Goal: Task Accomplishment & Management: Manage account settings

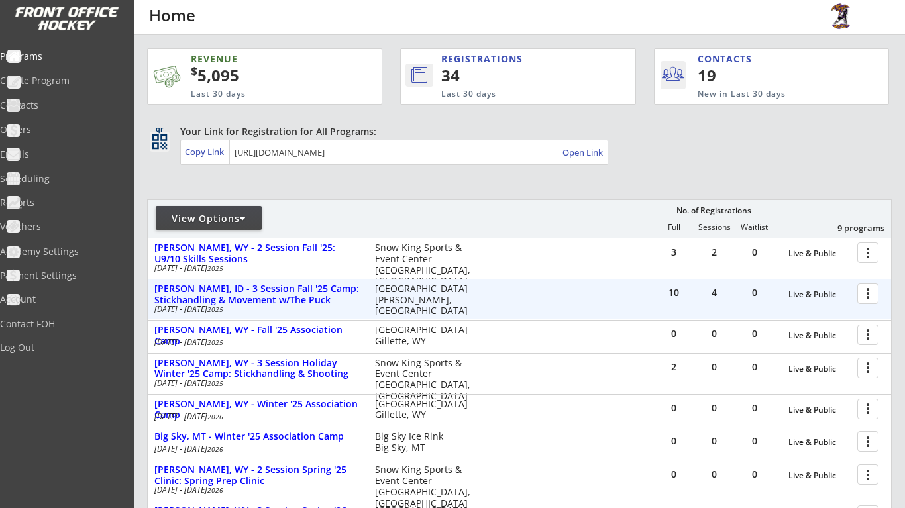
click at [875, 289] on div at bounding box center [869, 292] width 23 height 23
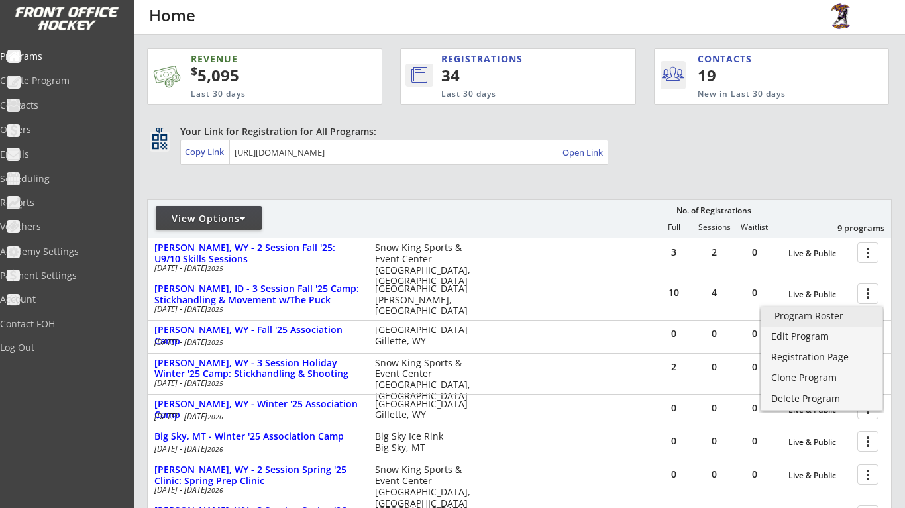
click at [813, 319] on div "Program Roster" at bounding box center [821, 315] width 95 height 9
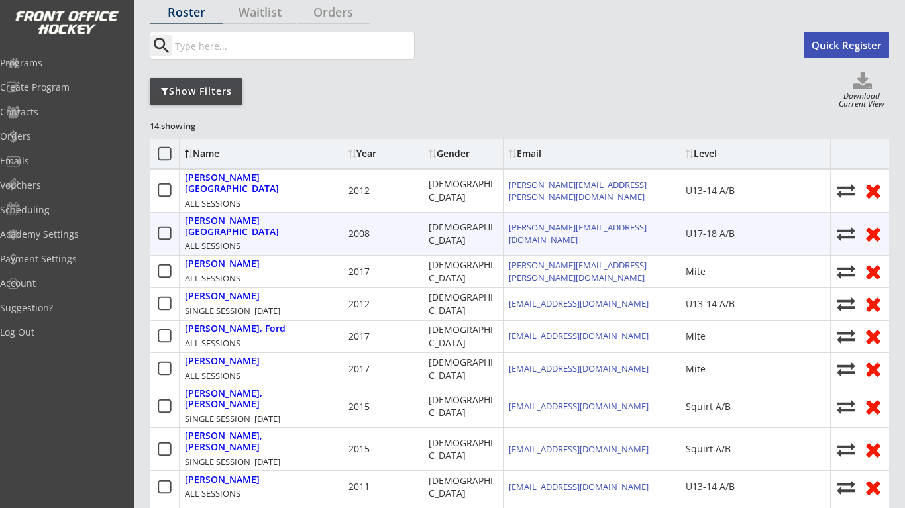
scroll to position [98, 0]
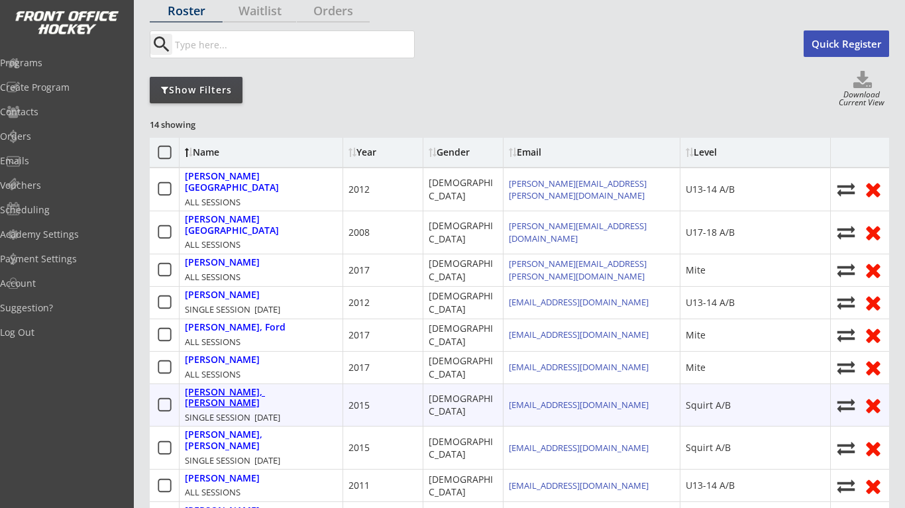
click at [247, 387] on div "Haviland, Ryder" at bounding box center [261, 398] width 152 height 23
select select ""Squirt A/B""
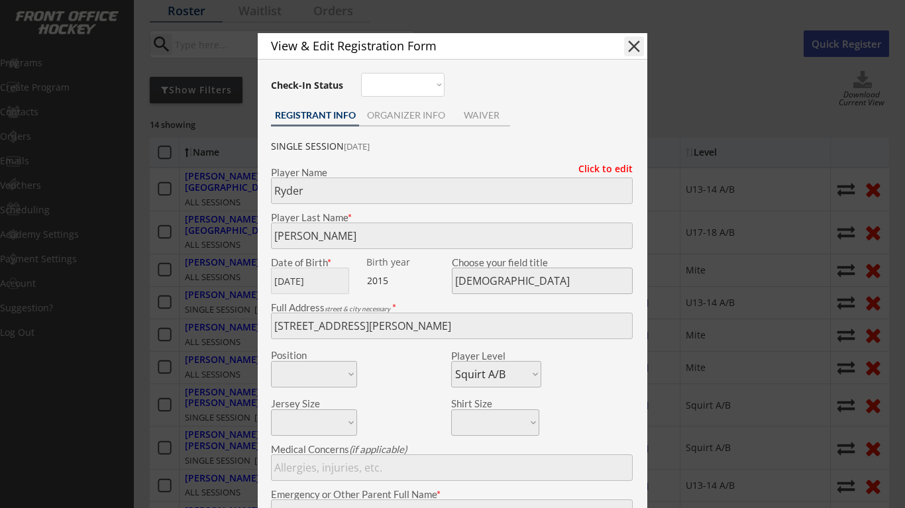
click at [634, 45] on button "close" at bounding box center [634, 46] width 20 height 20
select select ""PLACEHOLDER_1427118222253""
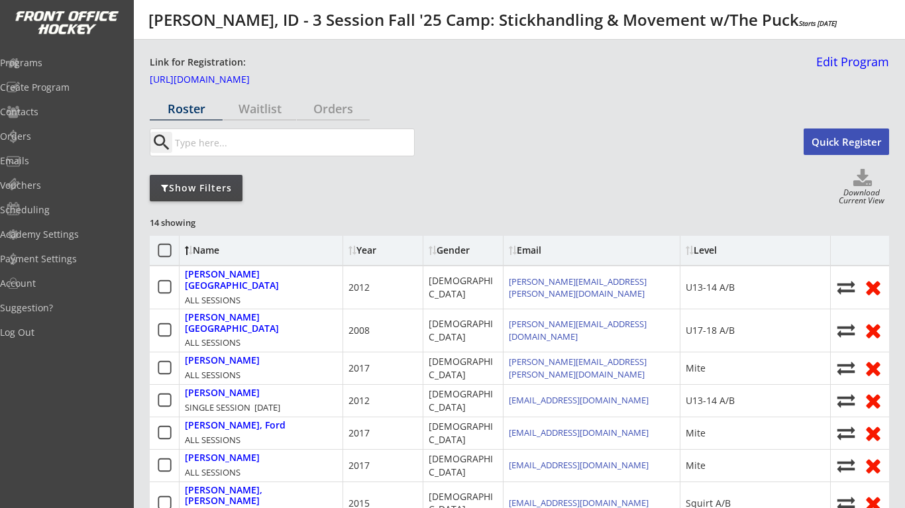
scroll to position [0, 0]
click at [55, 70] on div "Programs" at bounding box center [63, 62] width 126 height 23
